Goal: Task Accomplishment & Management: Manage account settings

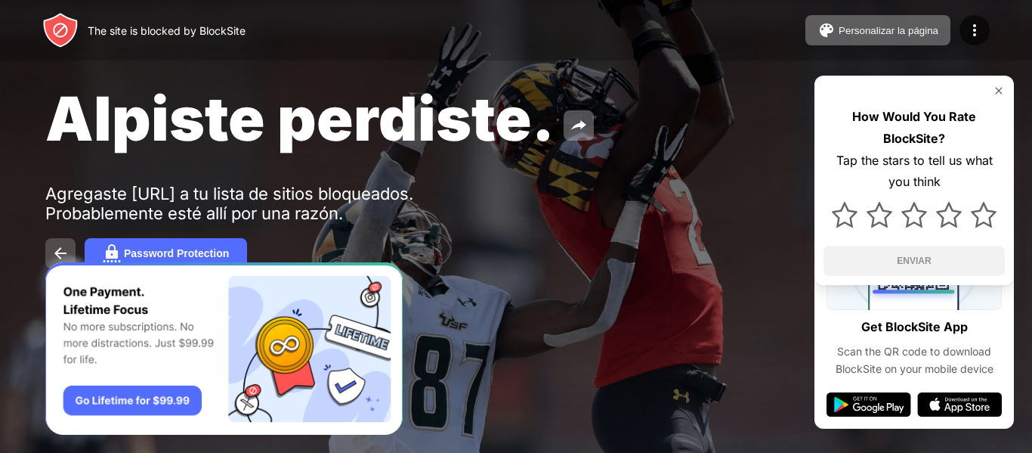
click at [66, 249] on img at bounding box center [60, 253] width 18 height 18
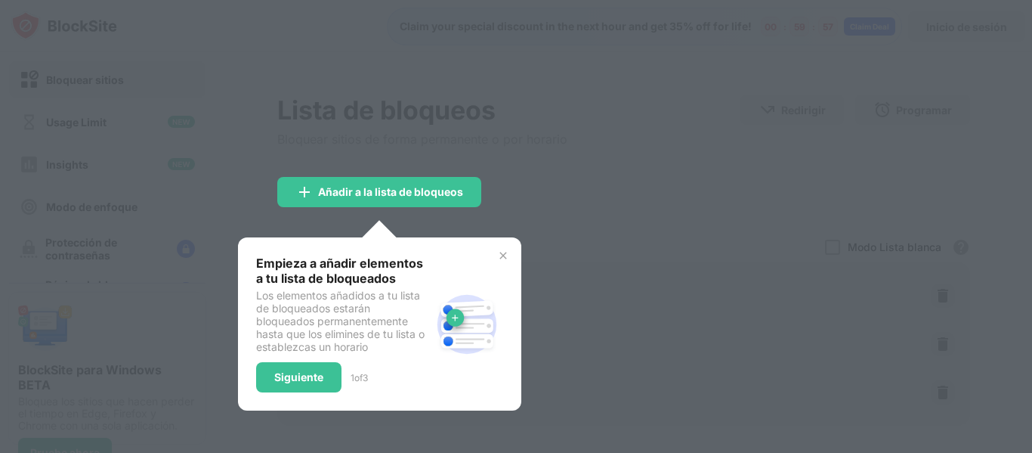
click at [503, 257] on img at bounding box center [503, 255] width 12 height 12
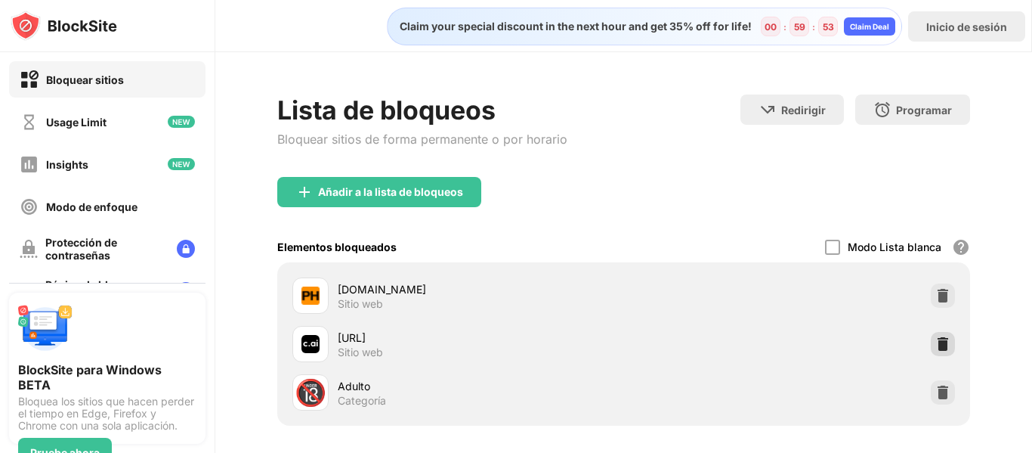
click at [936, 347] on img at bounding box center [943, 343] width 15 height 15
